Goal: Task Accomplishment & Management: Complete application form

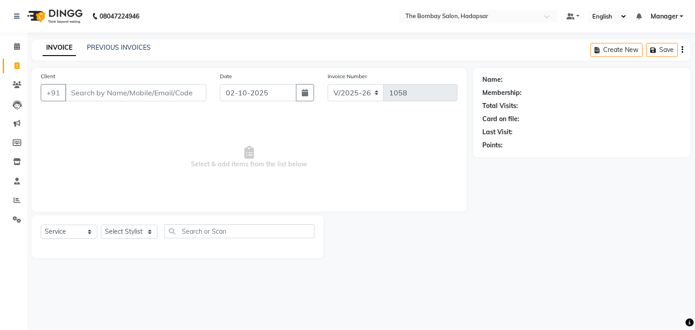
select select "8374"
select select "service"
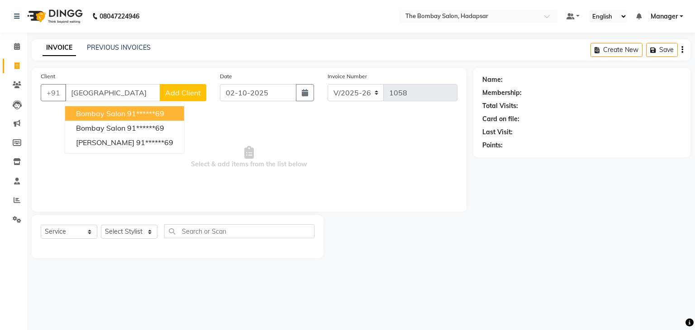
click at [110, 114] on span "bombay salon" at bounding box center [100, 113] width 49 height 9
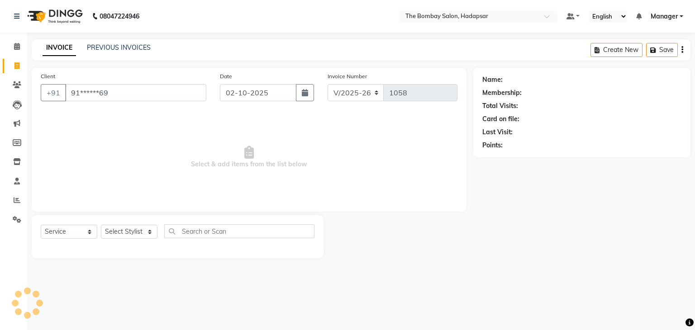
type input "91******69"
select select "1: Object"
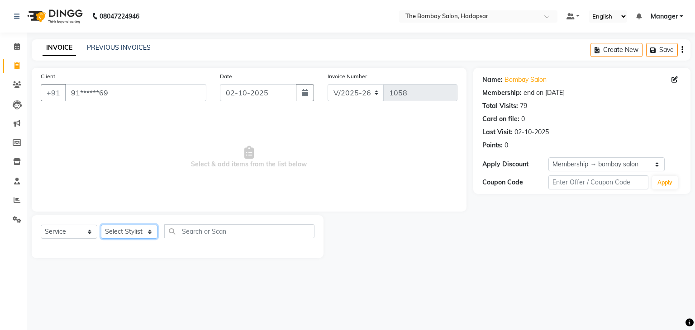
click at [130, 231] on select "Select Stylist [PERSON_NAME] hasn KASIF Manager [PERSON_NAME] MUKESH MUSARIK [P…" at bounding box center [129, 232] width 57 height 14
select select "82049"
click at [101, 225] on select "Select Stylist [PERSON_NAME] hasn KASIF Manager [PERSON_NAME] MUKESH MUSARIK [P…" at bounding box center [129, 232] width 57 height 14
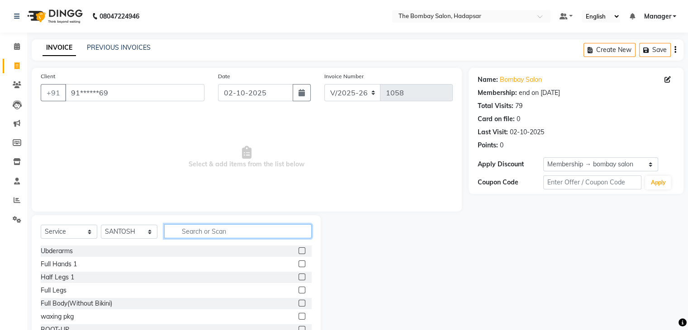
click at [232, 231] on input "text" at bounding box center [237, 231] width 147 height 14
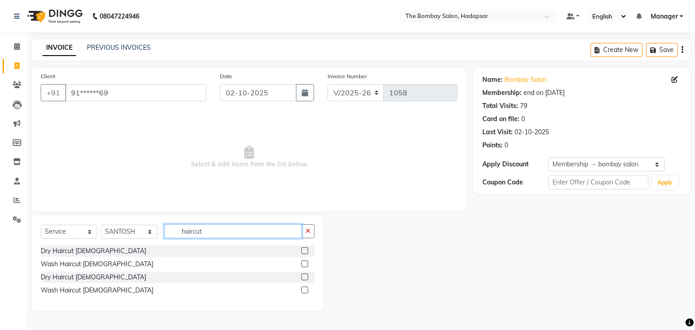
type input "haircut"
click at [302, 265] on label at bounding box center [304, 264] width 7 height 7
click at [302, 265] on input "checkbox" at bounding box center [304, 264] width 6 height 6
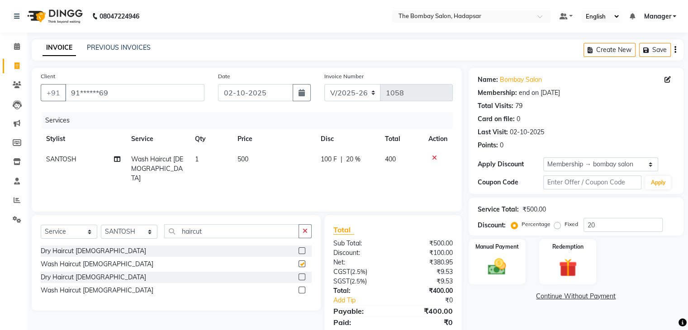
checkbox input "false"
click at [246, 156] on span "500" at bounding box center [242, 159] width 11 height 8
click at [246, 156] on td "500" at bounding box center [273, 168] width 83 height 39
select select "82049"
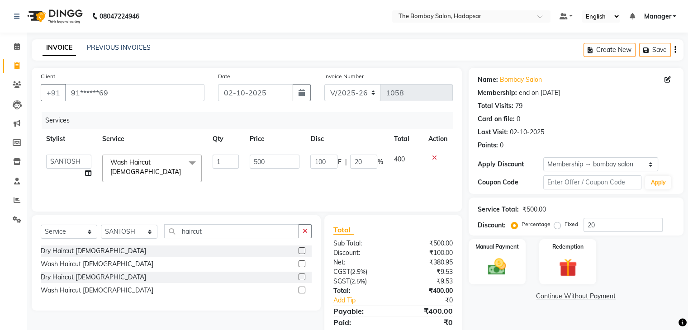
click at [246, 156] on td "500" at bounding box center [274, 168] width 61 height 38
click at [261, 159] on input "500" at bounding box center [275, 162] width 50 height 14
type input "420"
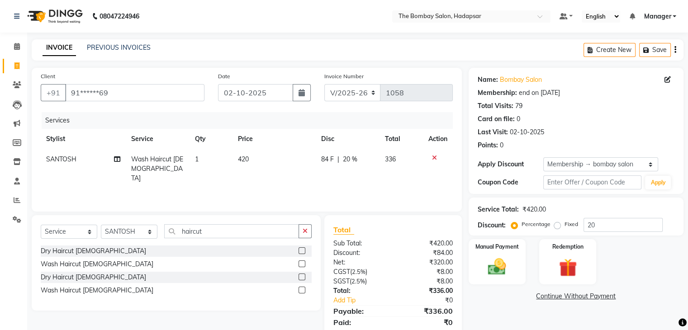
click at [321, 190] on div "Services Stylist Service Qty Price Disc Total Action SANTOSH Wash Haircut [DEMO…" at bounding box center [247, 157] width 412 height 90
click at [323, 162] on span "84 F" at bounding box center [327, 159] width 13 height 9
select select "82049"
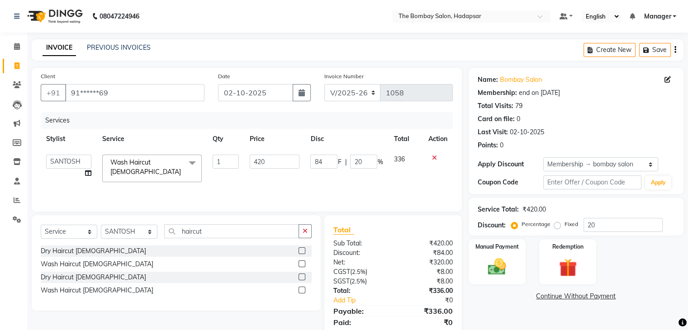
click at [323, 162] on input "84" at bounding box center [323, 162] width 27 height 14
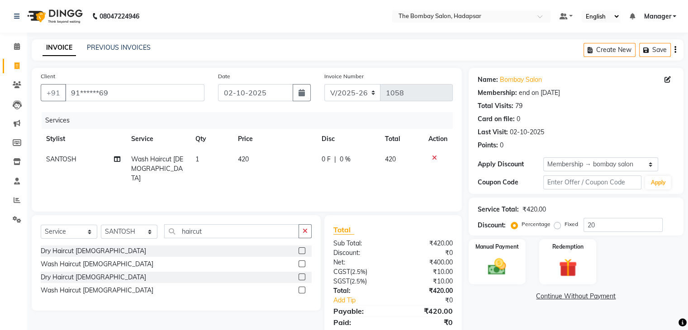
click at [282, 171] on td "420" at bounding box center [273, 168] width 83 height 39
select select "82049"
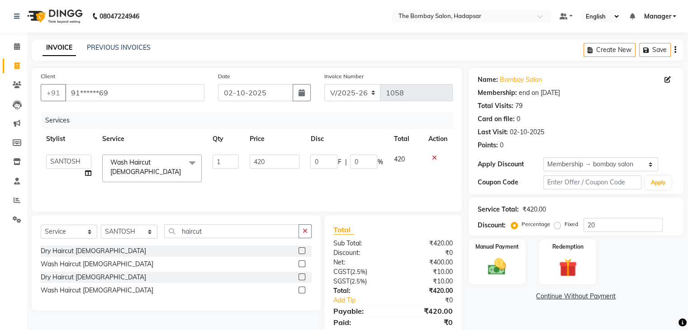
scroll to position [32, 0]
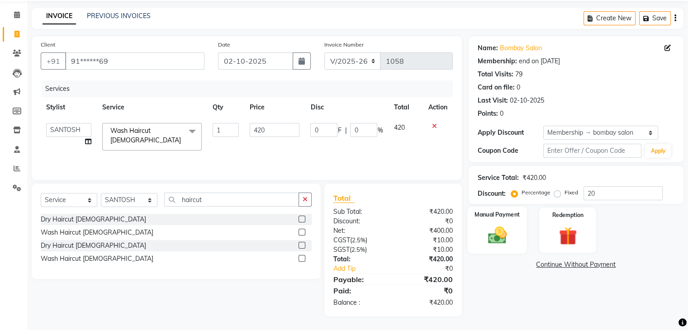
click at [488, 232] on img at bounding box center [497, 236] width 30 height 22
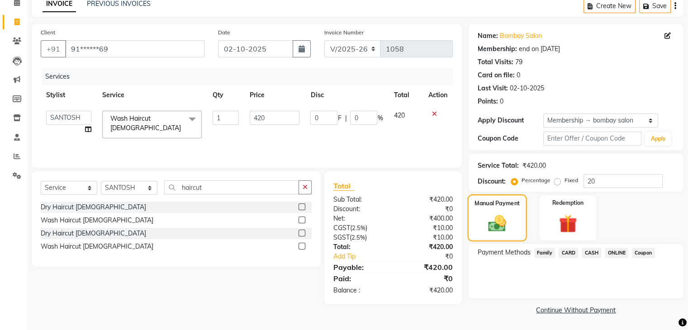
scroll to position [43, 0]
click at [593, 250] on span "CASH" at bounding box center [591, 253] width 19 height 10
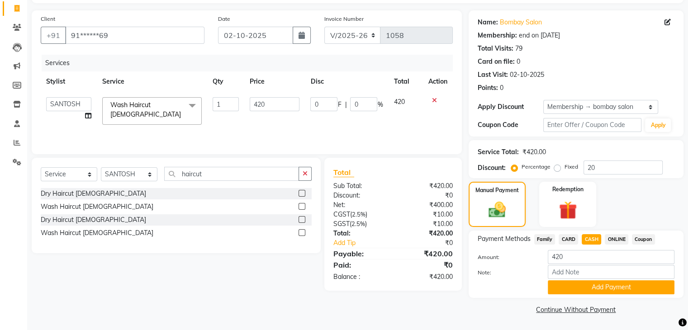
scroll to position [58, 0]
drag, startPoint x: 585, startPoint y: 288, endPoint x: 583, endPoint y: 295, distance: 7.8
click at [583, 295] on div "Payment Methods Family CARD CASH ONLINE Coupon Amount: 420 Note: Add Payment" at bounding box center [576, 264] width 215 height 67
click at [573, 287] on button "Add Payment" at bounding box center [611, 287] width 127 height 14
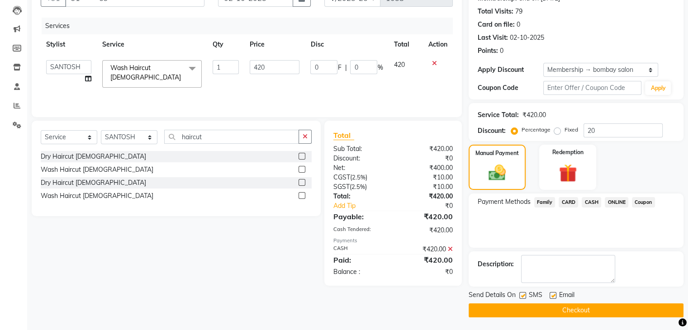
click at [560, 312] on button "Checkout" at bounding box center [576, 310] width 215 height 14
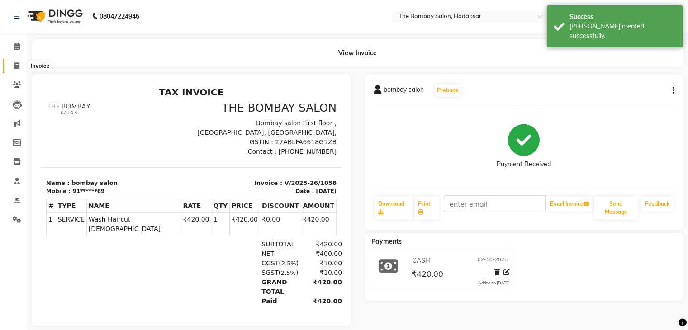
click at [23, 67] on span at bounding box center [17, 66] width 16 height 10
select select "8374"
select select "service"
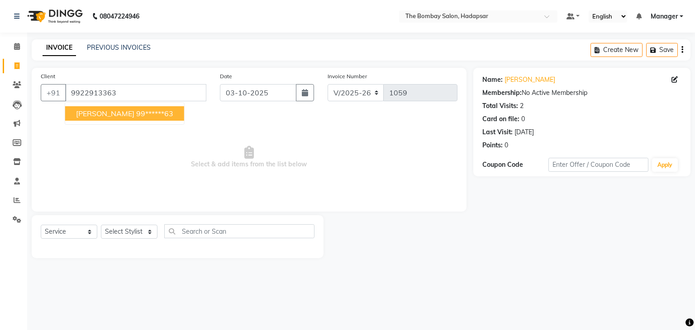
click at [136, 115] on ngb-highlight "99******63" at bounding box center [154, 113] width 37 height 9
type input "99******63"
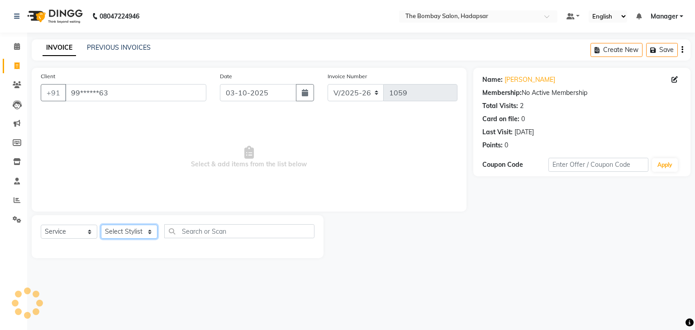
click at [142, 231] on select "Select Stylist [PERSON_NAME] hasn KASIF Manager [PERSON_NAME] MUKESH MUSARIK [P…" at bounding box center [129, 232] width 57 height 14
select select "84977"
click at [101, 225] on select "Select Stylist [PERSON_NAME] hasn KASIF Manager [PERSON_NAME] MUKESH MUSARIK [P…" at bounding box center [129, 232] width 57 height 14
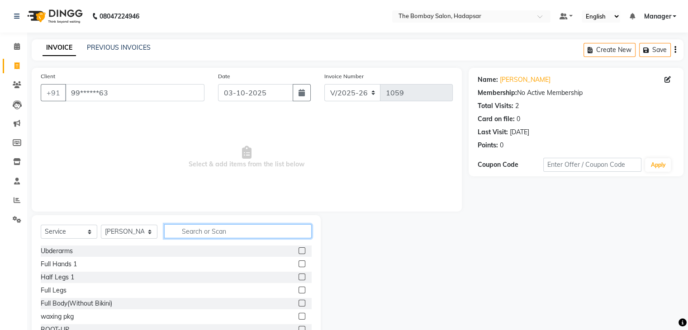
click at [195, 233] on input "text" at bounding box center [237, 231] width 147 height 14
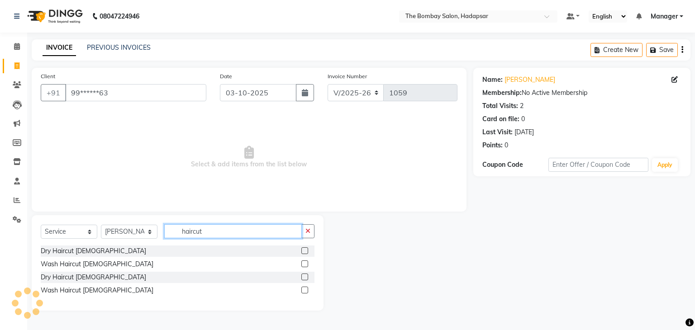
type input "haircut"
click at [303, 264] on label at bounding box center [304, 264] width 7 height 7
click at [303, 264] on input "checkbox" at bounding box center [304, 264] width 6 height 6
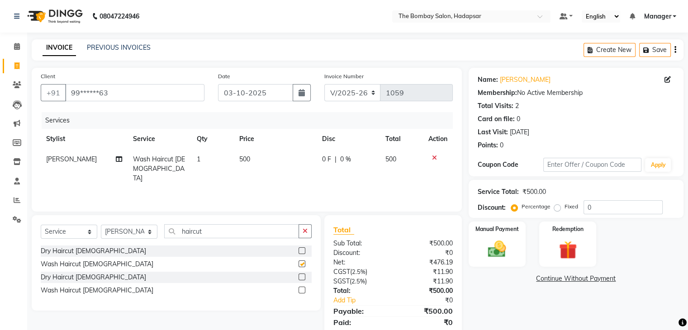
checkbox input "false"
click at [266, 159] on td "500" at bounding box center [275, 168] width 83 height 39
select select "84977"
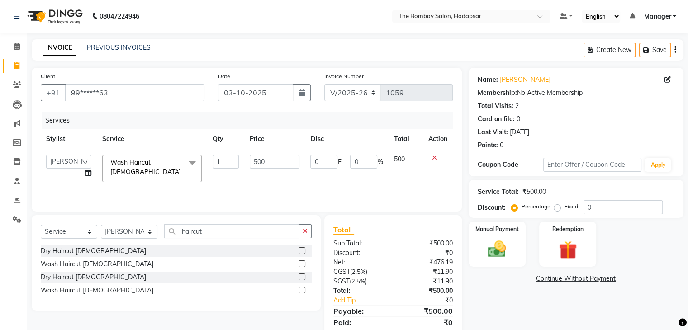
click at [266, 159] on input "500" at bounding box center [275, 162] width 50 height 14
type input "420"
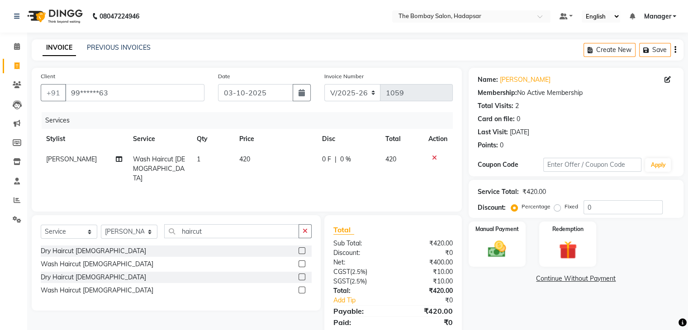
click at [380, 185] on div "Services Stylist Service Qty Price Disc Total Action [PERSON_NAME] Wash Haircut…" at bounding box center [247, 157] width 412 height 90
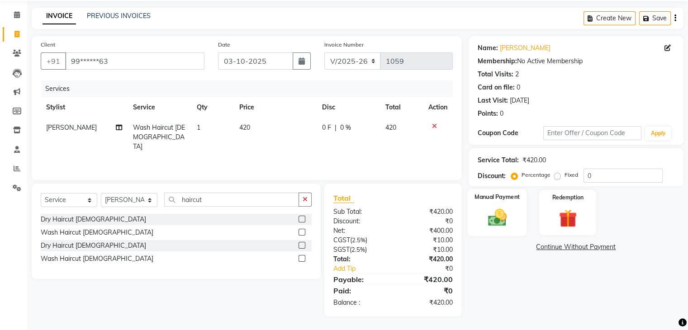
click at [510, 219] on img at bounding box center [497, 218] width 30 height 22
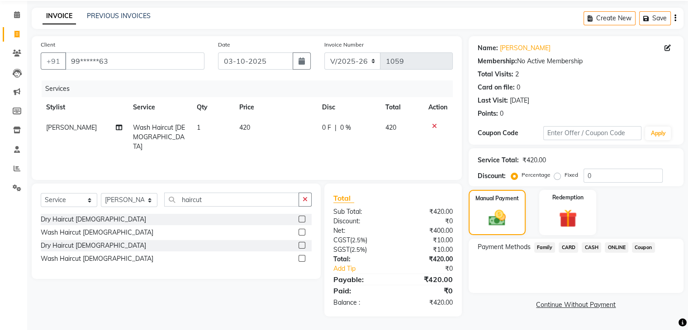
click at [581, 244] on div "CASH" at bounding box center [589, 248] width 23 height 12
click at [593, 249] on span "CASH" at bounding box center [591, 247] width 19 height 10
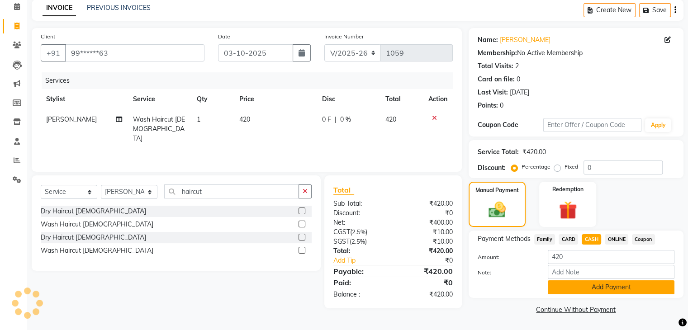
click at [581, 283] on button "Add Payment" at bounding box center [611, 287] width 127 height 14
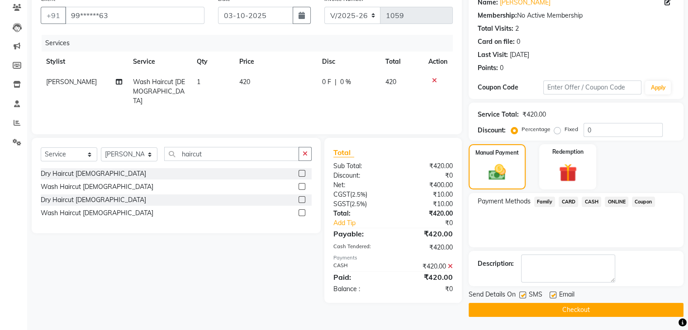
click at [569, 308] on button "Checkout" at bounding box center [576, 310] width 215 height 14
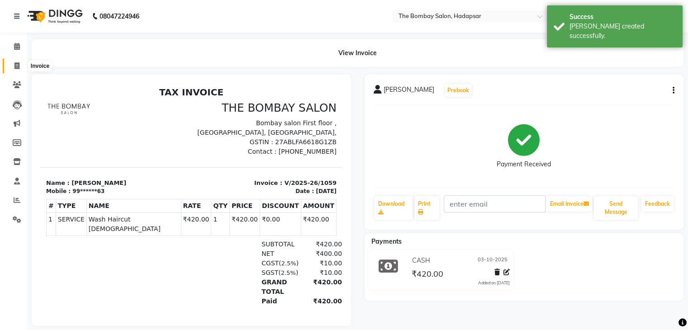
click at [19, 68] on span at bounding box center [17, 66] width 16 height 10
select select "8374"
select select "service"
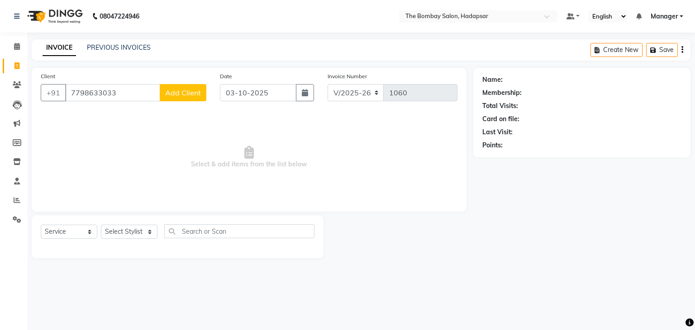
type input "7798633033"
click at [189, 83] on div "Client [PHONE_NUMBER] Add Client" at bounding box center [123, 89] width 179 height 37
click at [188, 88] on span "Add Client" at bounding box center [183, 92] width 36 height 9
select select "22"
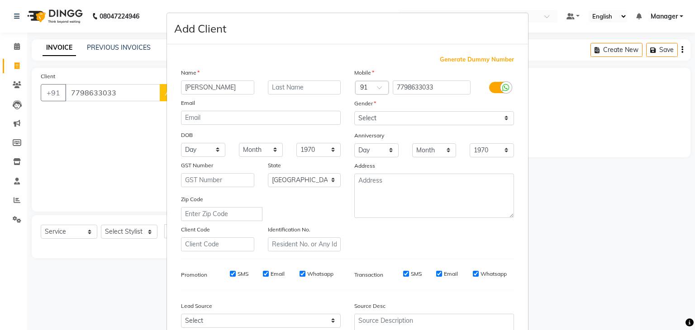
type input "[PERSON_NAME]"
click at [371, 118] on select "Select [DEMOGRAPHIC_DATA] [DEMOGRAPHIC_DATA] Other Prefer Not To Say" at bounding box center [434, 118] width 160 height 14
select select "[DEMOGRAPHIC_DATA]"
click at [354, 112] on select "Select [DEMOGRAPHIC_DATA] [DEMOGRAPHIC_DATA] Other Prefer Not To Say" at bounding box center [434, 118] width 160 height 14
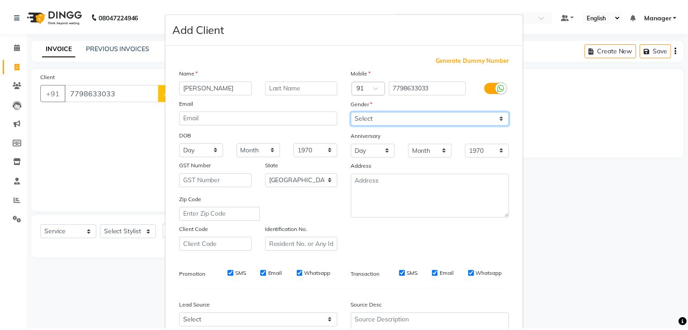
scroll to position [92, 0]
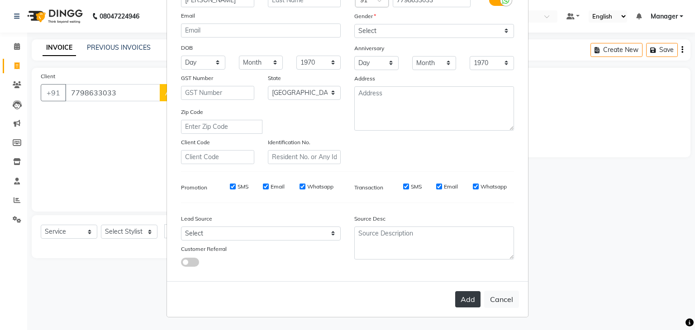
click at [460, 297] on button "Add" at bounding box center [467, 299] width 25 height 16
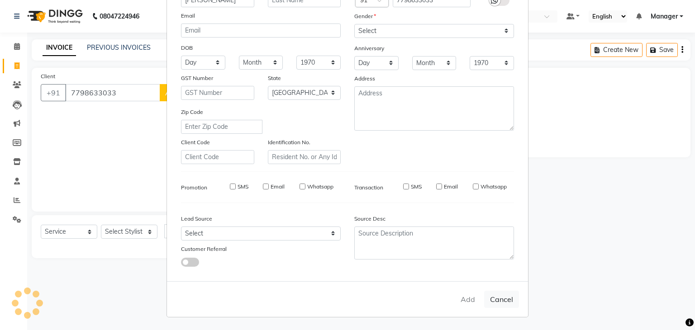
type input "77******33"
select select
select select "null"
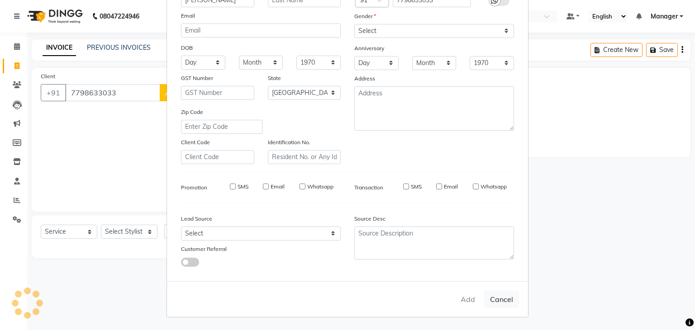
select select
checkbox input "false"
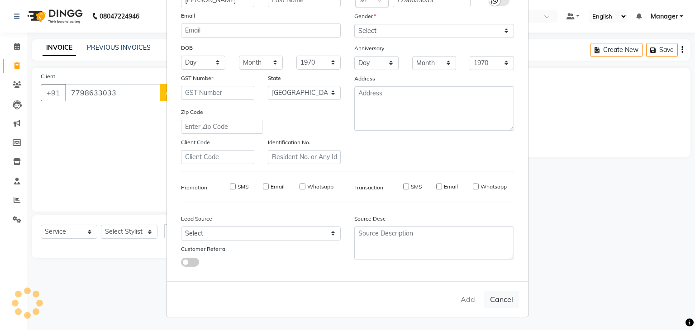
checkbox input "false"
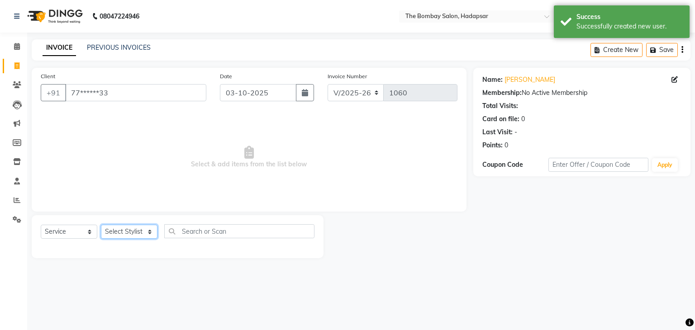
click at [134, 229] on select "Select Stylist [PERSON_NAME] hasn KASIF Manager [PERSON_NAME] MUKESH MUSARIK [P…" at bounding box center [129, 232] width 57 height 14
select select "88044"
click at [101, 225] on select "Select Stylist [PERSON_NAME] hasn KASIF Manager [PERSON_NAME] MUKESH MUSARIK [P…" at bounding box center [129, 232] width 57 height 14
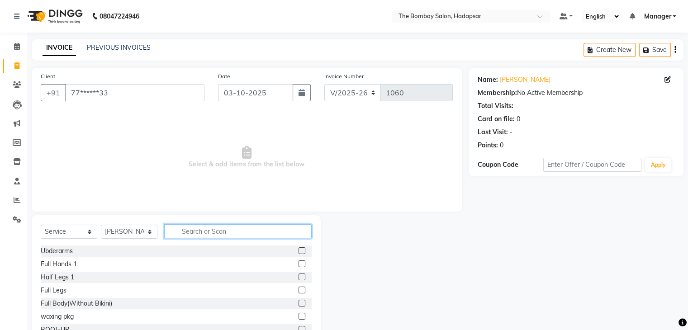
click at [238, 225] on input "text" at bounding box center [237, 231] width 147 height 14
type input "spa"
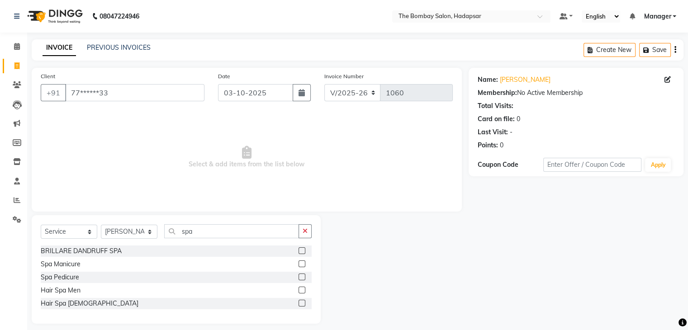
click at [304, 303] on label at bounding box center [301, 303] width 7 height 7
click at [304, 303] on input "checkbox" at bounding box center [301, 304] width 6 height 6
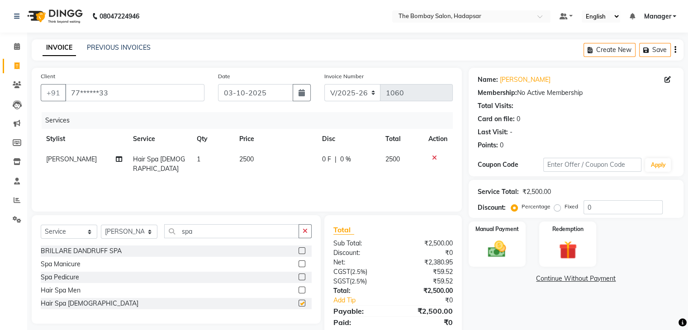
checkbox input "false"
click at [280, 162] on td "2500" at bounding box center [275, 164] width 83 height 30
select select "88044"
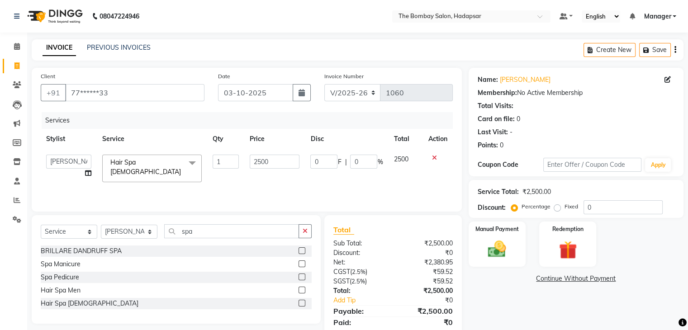
click at [280, 162] on input "2500" at bounding box center [275, 162] width 50 height 14
type input "4000"
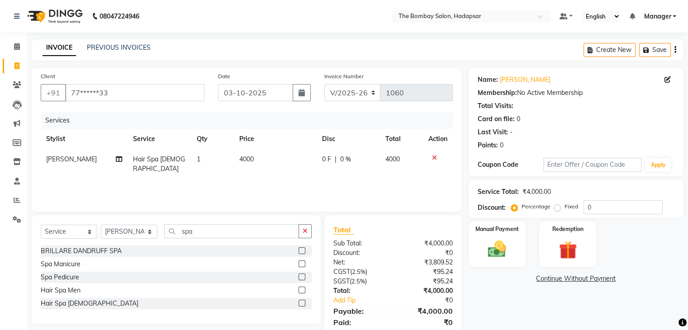
click at [379, 183] on div "Services Stylist Service Qty Price Disc Total Action RASHID Hair Spa [DEMOGRAPH…" at bounding box center [247, 157] width 412 height 90
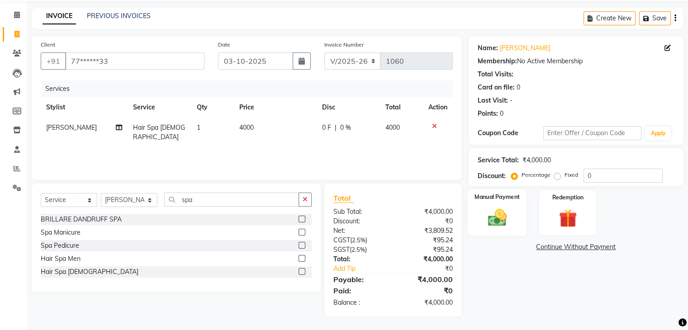
click at [513, 208] on div "Manual Payment" at bounding box center [496, 212] width 59 height 47
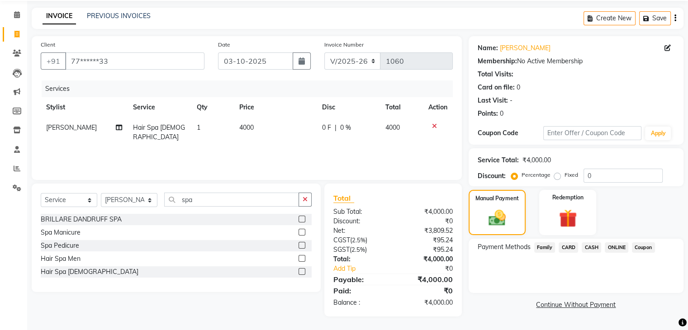
click at [620, 245] on span "ONLINE" at bounding box center [617, 247] width 24 height 10
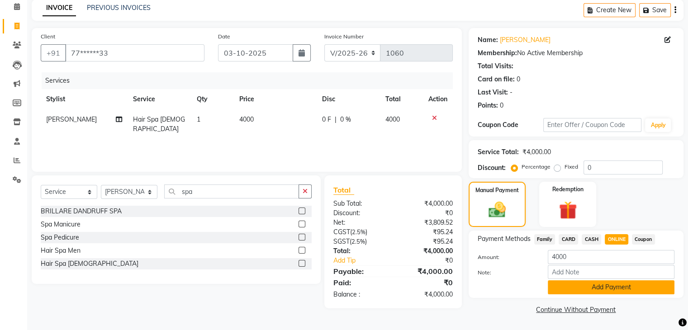
drag, startPoint x: 608, startPoint y: 288, endPoint x: 645, endPoint y: 286, distance: 37.1
click at [645, 286] on button "Add Payment" at bounding box center [611, 287] width 127 height 14
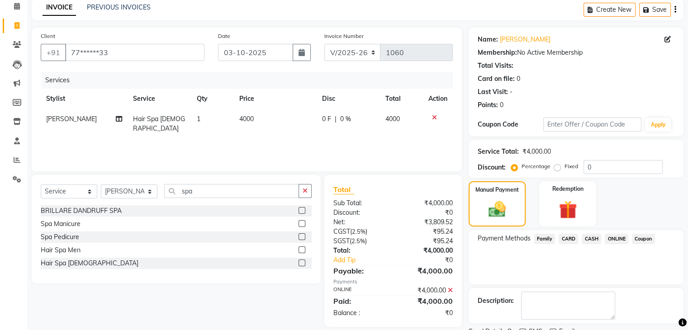
scroll to position [77, 0]
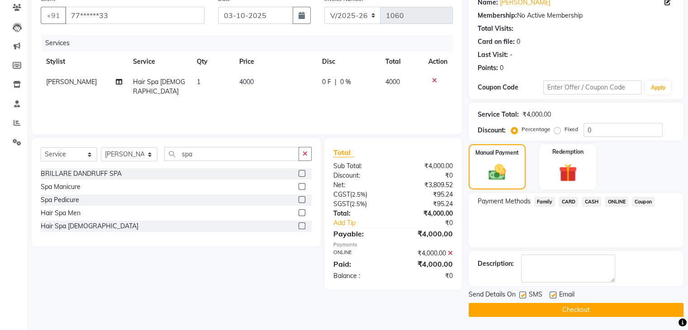
click at [596, 310] on button "Checkout" at bounding box center [576, 310] width 215 height 14
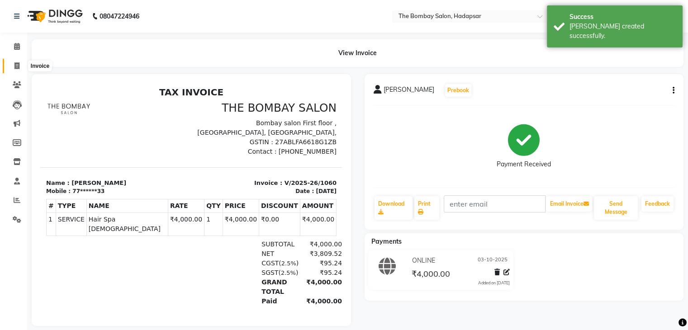
click at [15, 68] on icon at bounding box center [16, 65] width 5 height 7
select select "service"
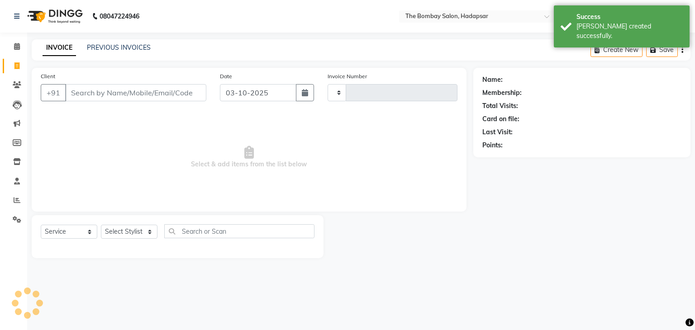
type input "1061"
select select "8374"
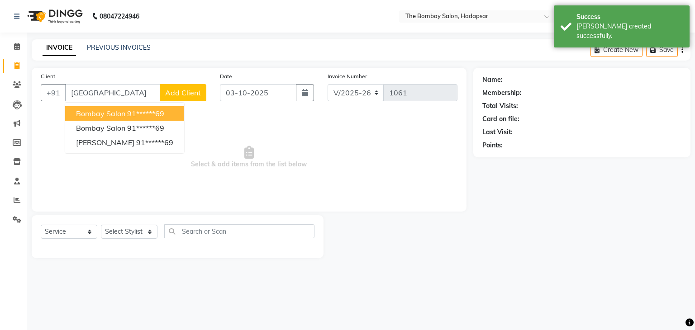
click at [93, 119] on button "bombay salon 91******69" at bounding box center [124, 113] width 119 height 14
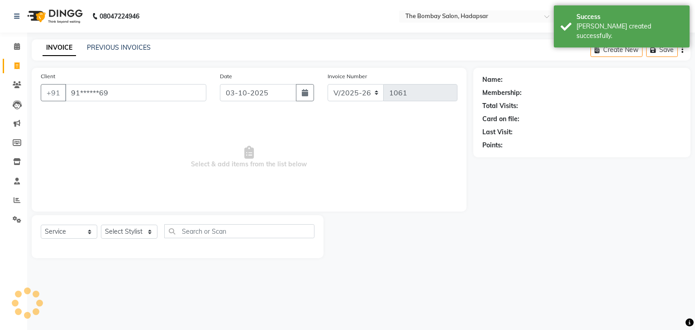
type input "91******69"
select select "1: Object"
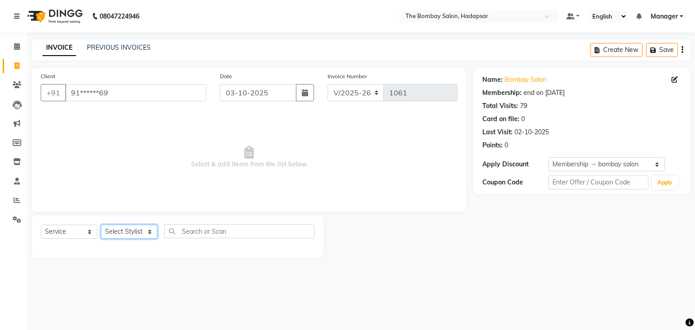
click at [133, 232] on select "Select Stylist [PERSON_NAME] hasn KASIF Manager [PERSON_NAME] MUKESH MUSARIK [P…" at bounding box center [129, 232] width 57 height 14
select select "93544"
click at [101, 225] on select "Select Stylist [PERSON_NAME] hasn KASIF Manager [PERSON_NAME] MUKESH MUSARIK [P…" at bounding box center [129, 232] width 57 height 14
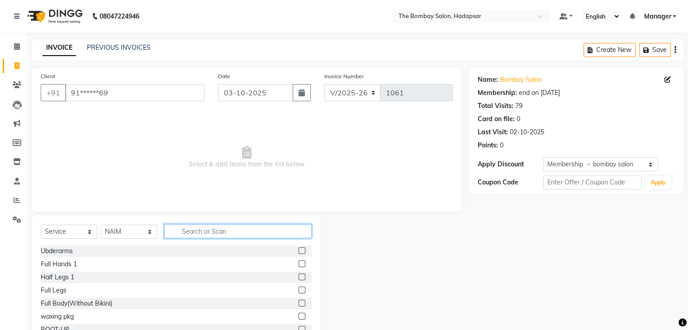
click at [198, 236] on input "text" at bounding box center [237, 231] width 147 height 14
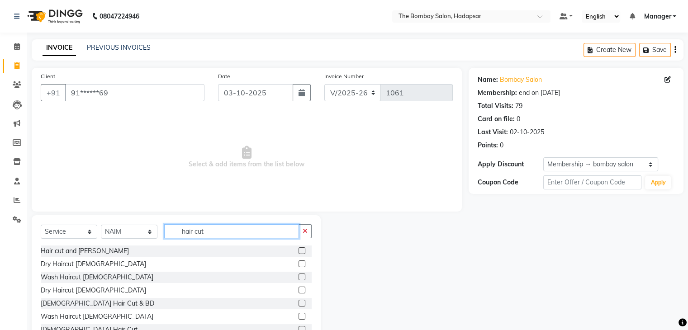
type input "hair cut"
click at [298, 253] on label at bounding box center [301, 250] width 7 height 7
click at [298, 253] on input "checkbox" at bounding box center [301, 251] width 6 height 6
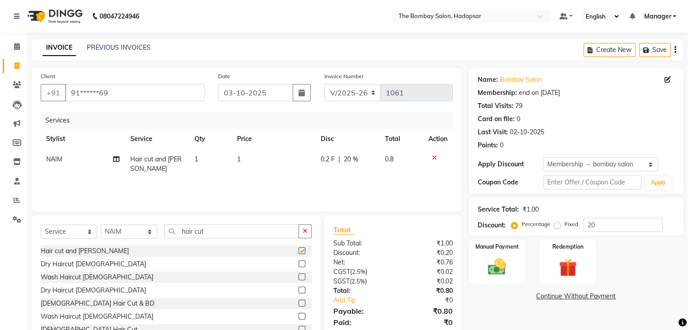
checkbox input "false"
click at [255, 159] on td "1" at bounding box center [274, 164] width 84 height 30
select select "93544"
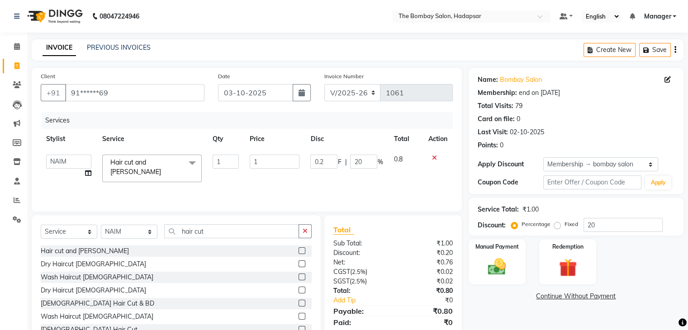
click at [255, 159] on input "1" at bounding box center [275, 162] width 50 height 14
type input "650"
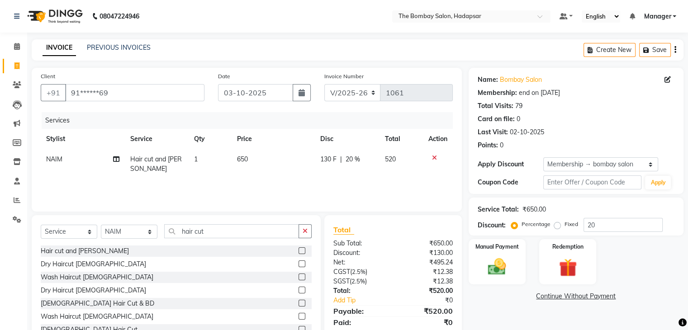
click at [308, 190] on div "Services Stylist Service Qty Price Disc Total Action NAIM Hair cut and [PERSON_…" at bounding box center [247, 157] width 412 height 90
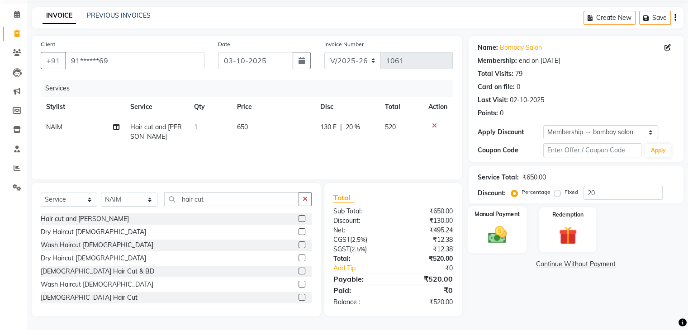
click at [492, 225] on img at bounding box center [497, 235] width 30 height 22
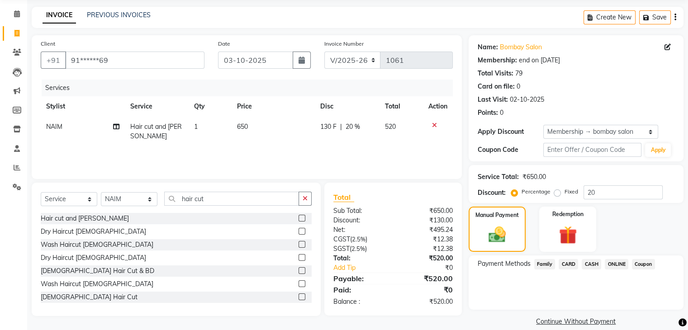
click at [258, 126] on td "650" at bounding box center [274, 132] width 84 height 30
select select "93544"
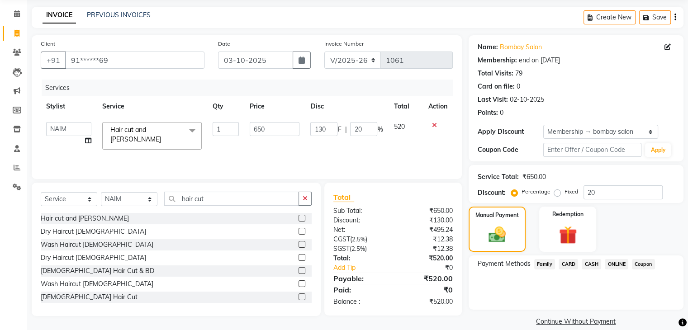
click at [258, 126] on input "650" at bounding box center [275, 129] width 50 height 14
type input "682"
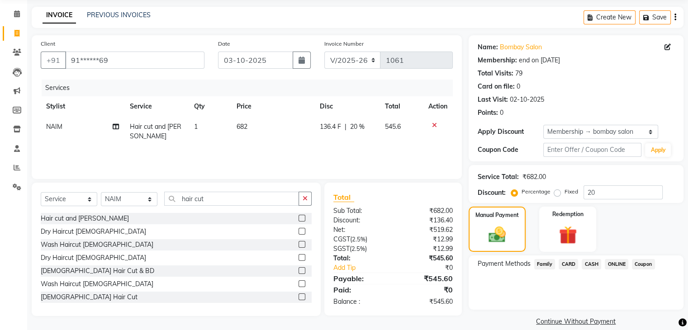
click at [292, 155] on div "Services Stylist Service Qty Price Disc Total Action NAIM Hair cut and [PERSON_…" at bounding box center [247, 125] width 412 height 90
click at [328, 128] on span "136.4 F" at bounding box center [330, 126] width 21 height 9
select select "93544"
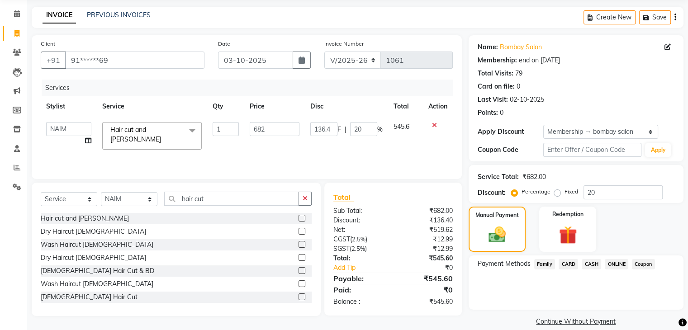
click at [328, 128] on input "136.4" at bounding box center [323, 129] width 27 height 14
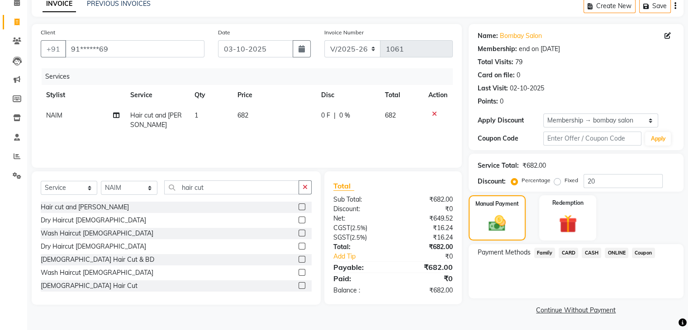
click at [342, 143] on div "Services Stylist Service Qty Price Disc Total Action NAIM Hair cut and [PERSON_…" at bounding box center [247, 113] width 412 height 90
click at [621, 253] on span "ONLINE" at bounding box center [617, 253] width 24 height 10
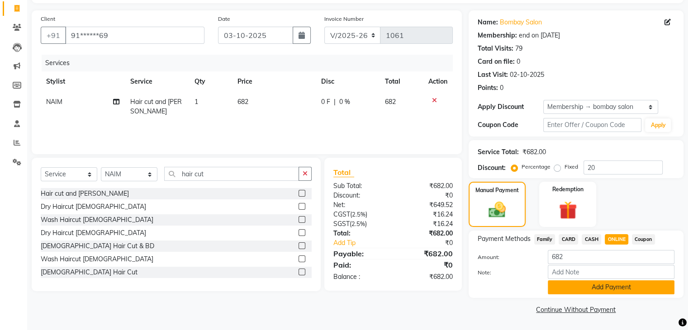
click at [590, 287] on button "Add Payment" at bounding box center [611, 287] width 127 height 14
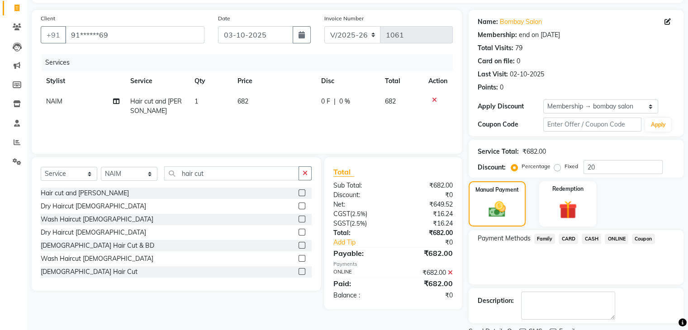
scroll to position [95, 0]
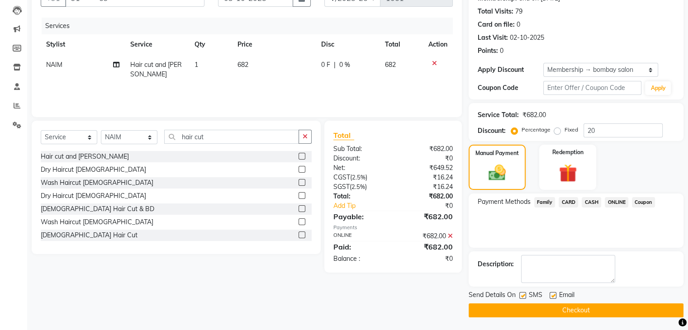
click at [579, 314] on button "Checkout" at bounding box center [576, 310] width 215 height 14
